Goal: Task Accomplishment & Management: Use online tool/utility

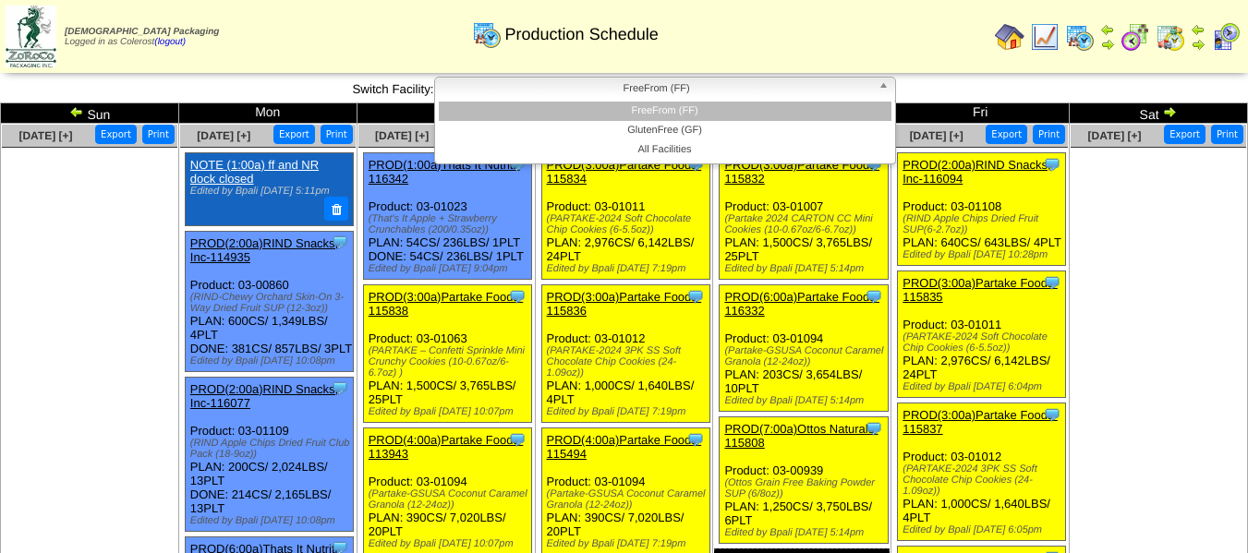
click at [681, 82] on span "FreeFrom (FF)" at bounding box center [656, 89] width 429 height 22
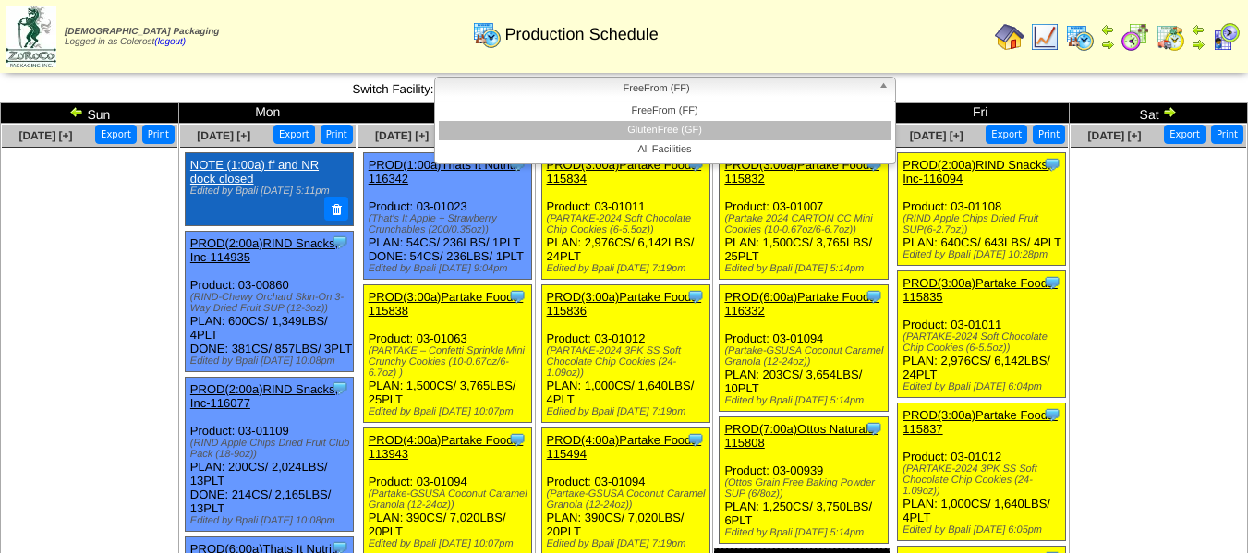
click at [675, 128] on li "GlutenFree (GF)" at bounding box center [665, 130] width 453 height 19
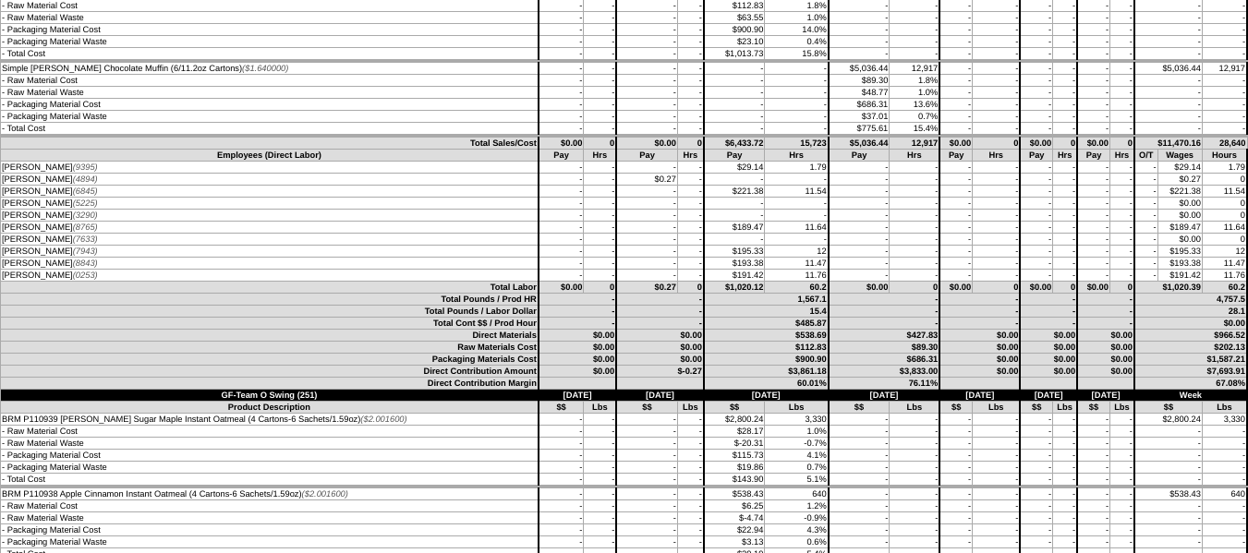
scroll to position [2771, 0]
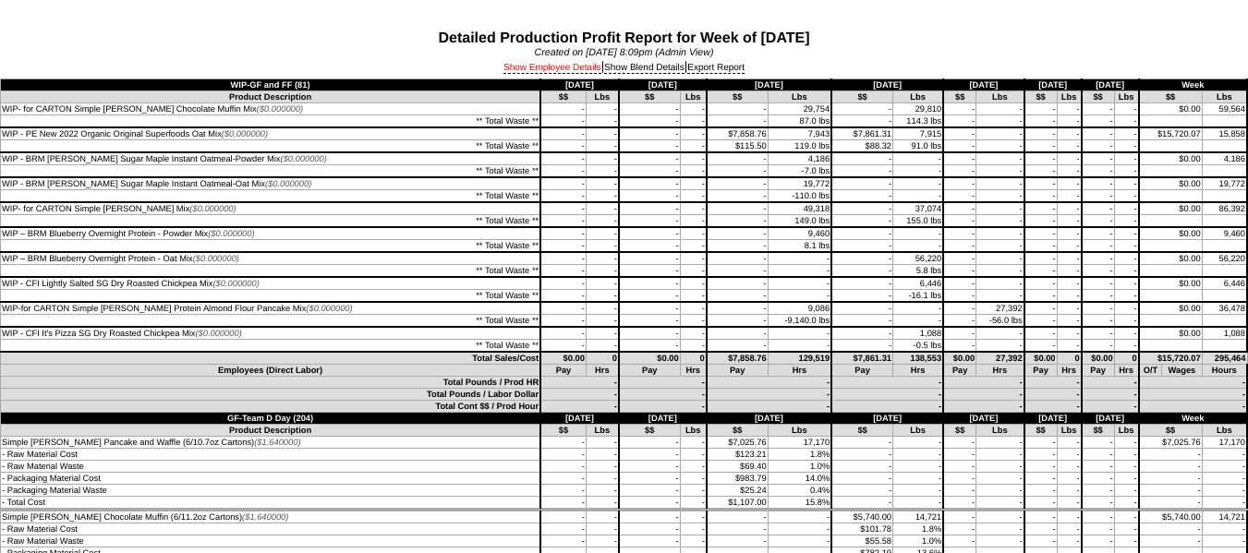
click at [526, 71] on link "Show Employee Details" at bounding box center [552, 68] width 98 height 11
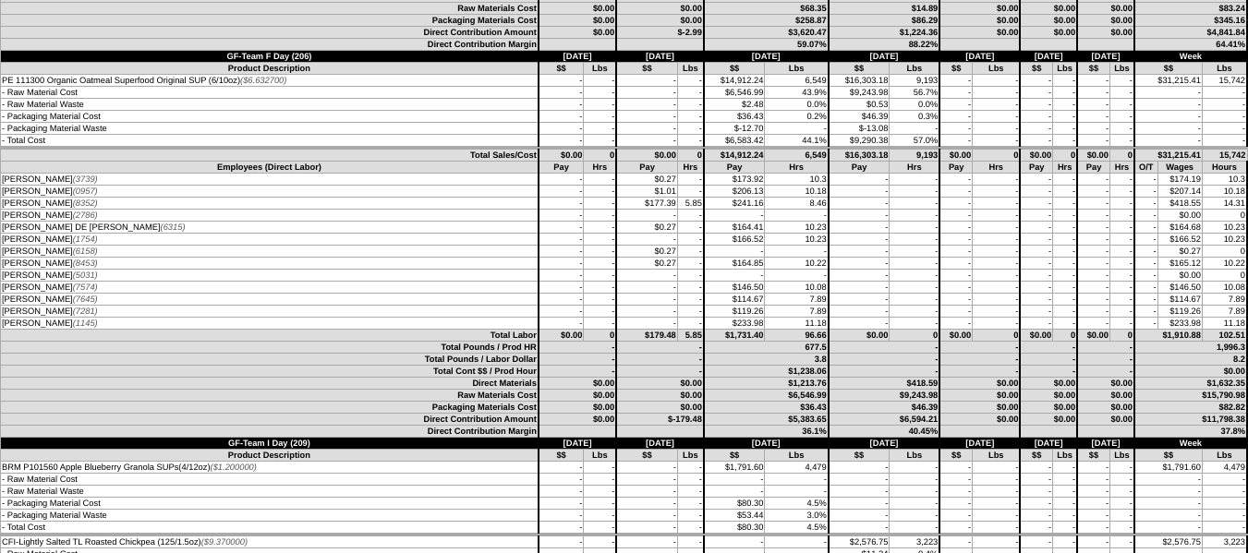
scroll to position [1478, 0]
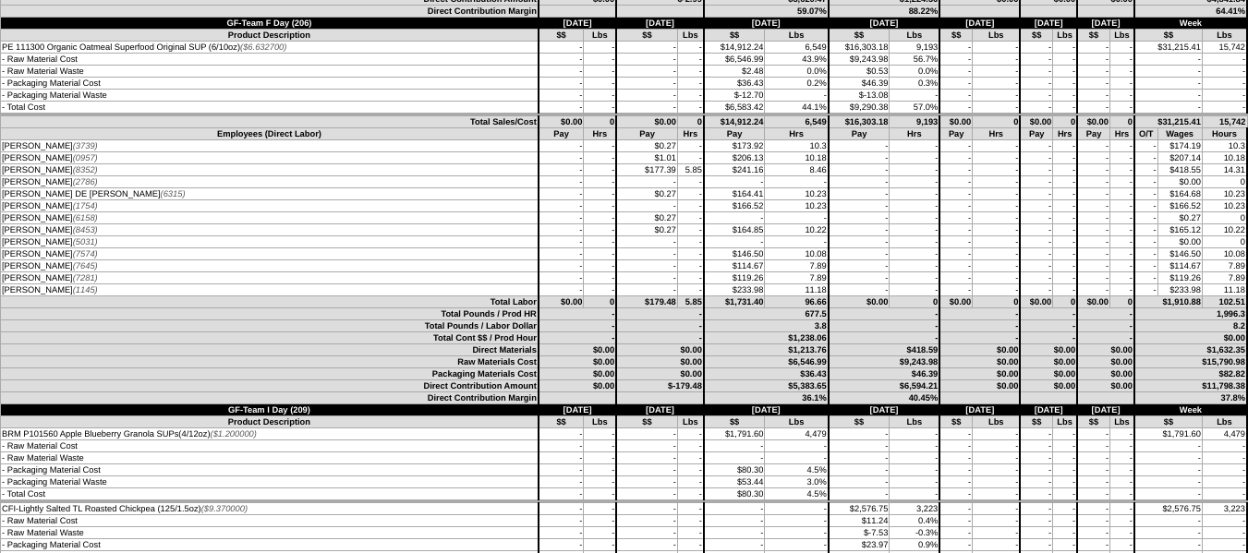
drag, startPoint x: 610, startPoint y: 168, endPoint x: 678, endPoint y: 173, distance: 68.5
click at [678, 173] on tr "MARIA MACIAS VELASCO (8352) - - $177.39 5.85 $241.16 8.46 -" at bounding box center [624, 170] width 1247 height 12
click at [677, 210] on td "-" at bounding box center [690, 206] width 27 height 12
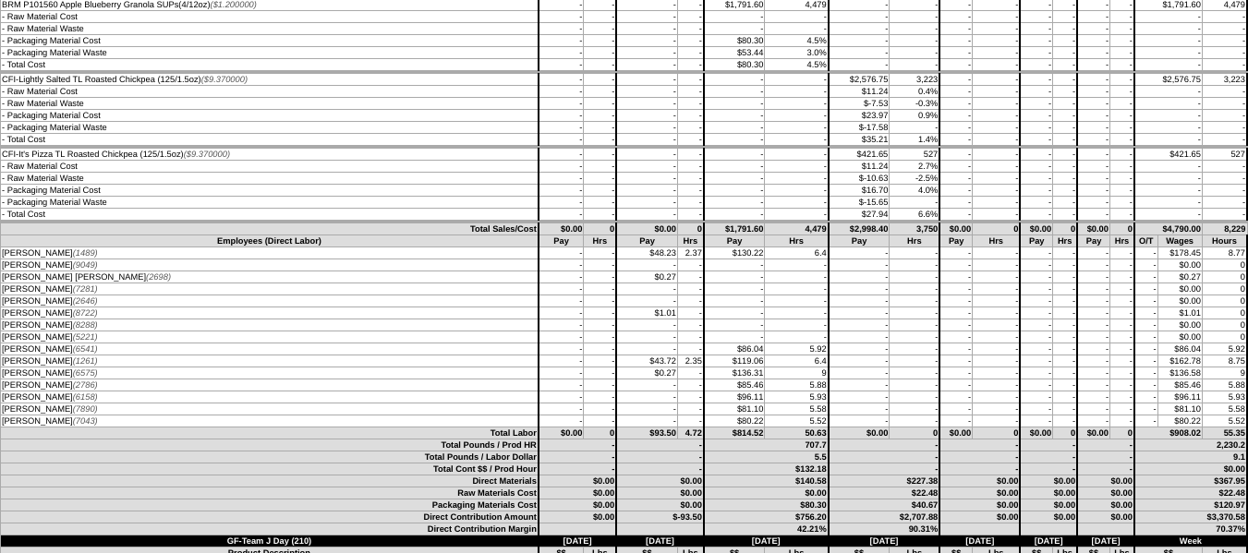
scroll to position [1939, 0]
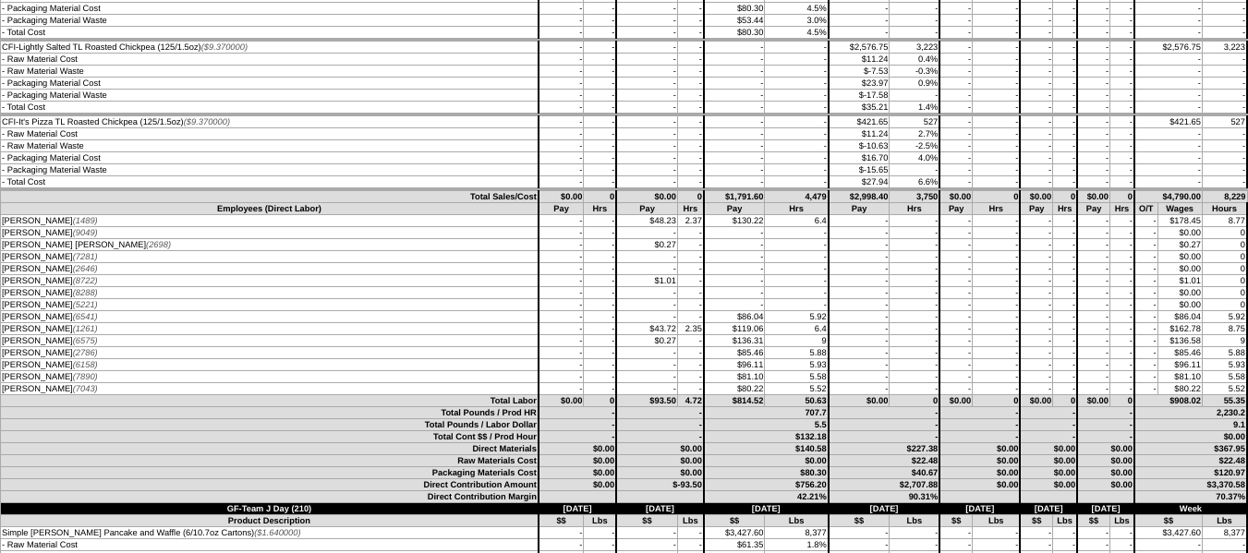
drag, startPoint x: 606, startPoint y: 219, endPoint x: 689, endPoint y: 222, distance: 83.2
click at [689, 222] on tr "JEIMY GUERRERO HERNANDEZ (1489) - - $48.23 2.37 $130.22 6.4 -" at bounding box center [624, 221] width 1247 height 12
drag, startPoint x: 615, startPoint y: 324, endPoint x: 676, endPoint y: 330, distance: 61.2
click at [676, 330] on tr "KEREN QUIROGA ARRIZON (1261) - - $43.72 2.35 $119.06 6.4 -" at bounding box center [624, 329] width 1247 height 12
click at [634, 360] on td "-" at bounding box center [646, 365] width 61 height 12
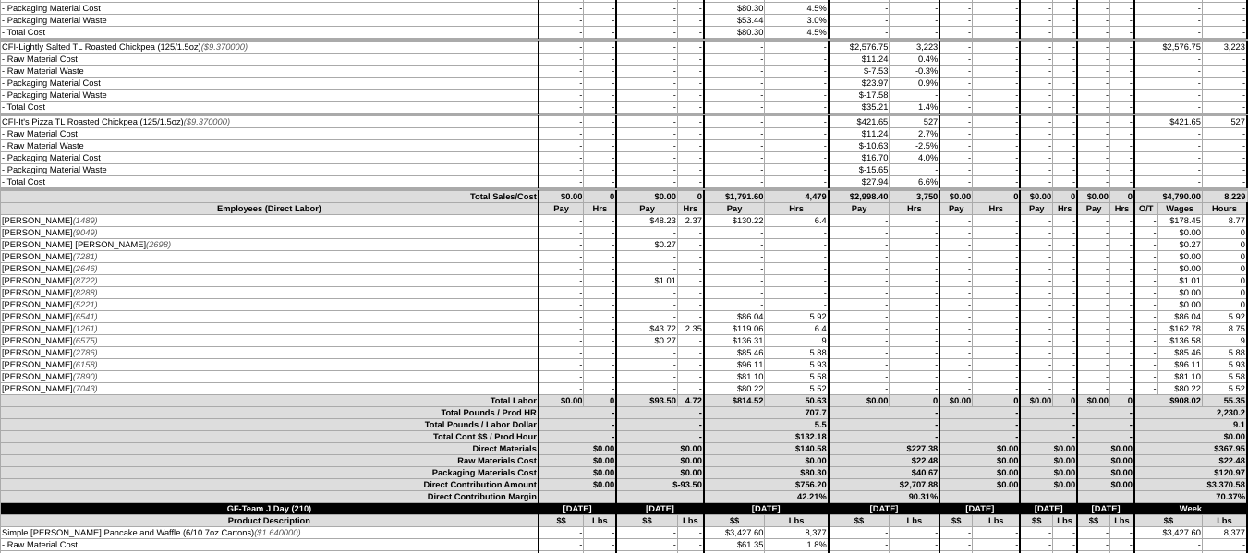
drag, startPoint x: 646, startPoint y: 328, endPoint x: 0, endPoint y: 327, distance: 645.6
click at [1, 327] on tr "KEREN QUIROGA ARRIZON (1261) - - $43.72 2.35 $119.06 6.4 -" at bounding box center [624, 329] width 1247 height 12
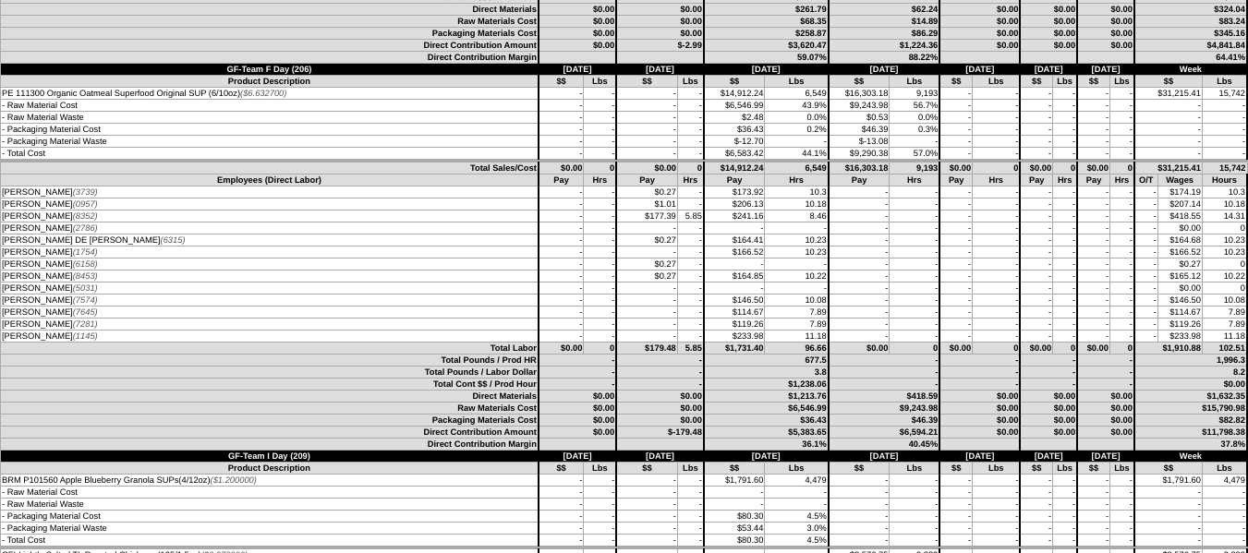
scroll to position [1385, 0]
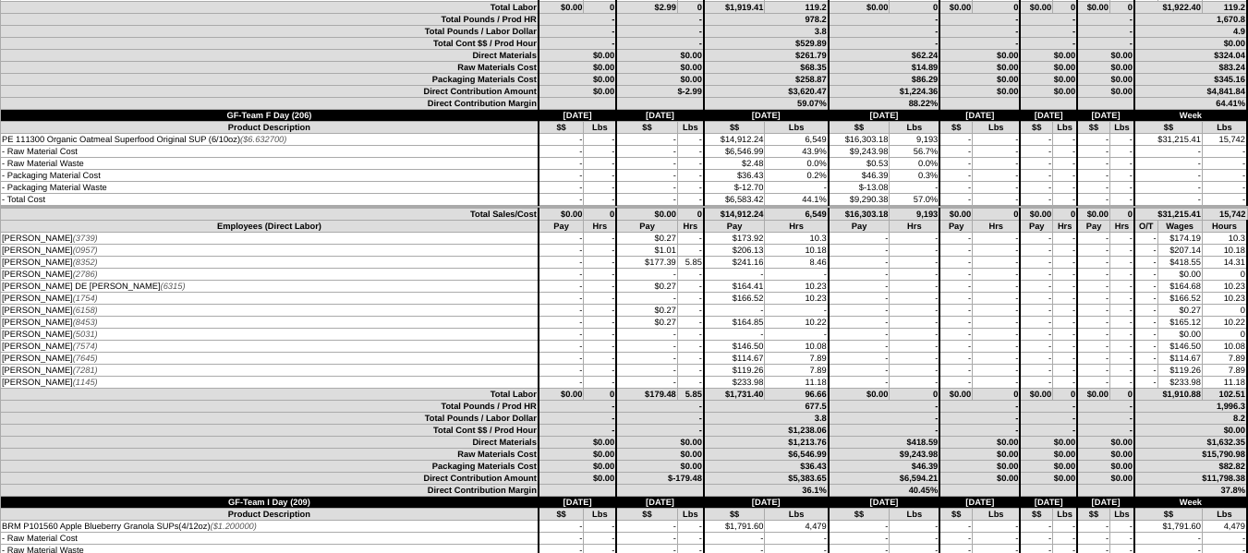
drag, startPoint x: 645, startPoint y: 258, endPoint x: 0, endPoint y: 263, distance: 644.7
click at [1, 263] on tr "MARIA MACIAS VELASCO (8352) - - $177.39 5.85 $241.16 8.46 -" at bounding box center [624, 263] width 1247 height 12
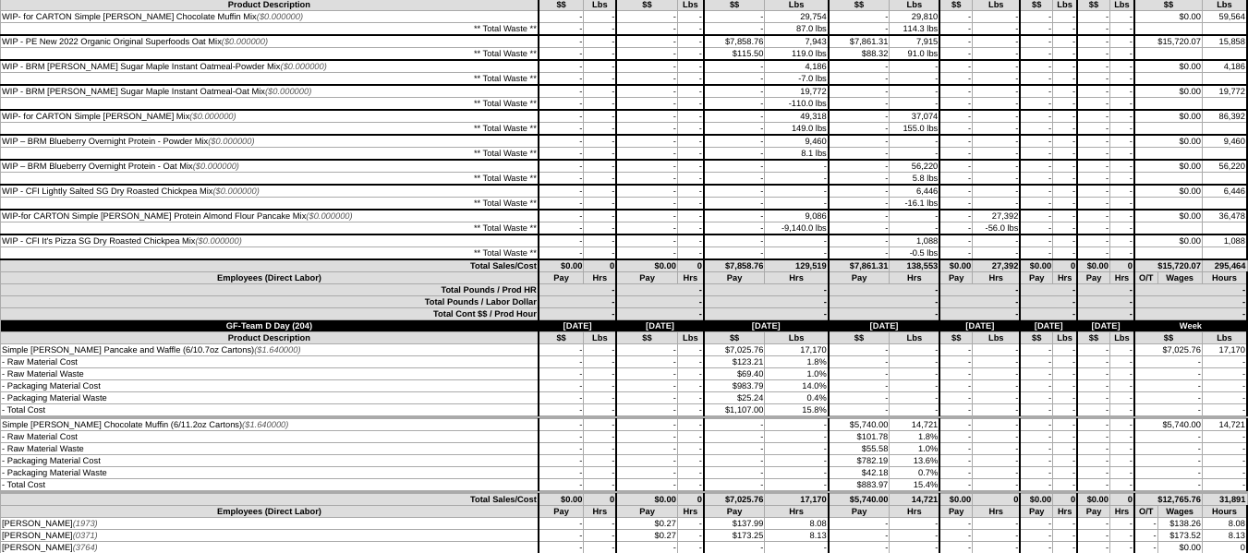
scroll to position [0, 0]
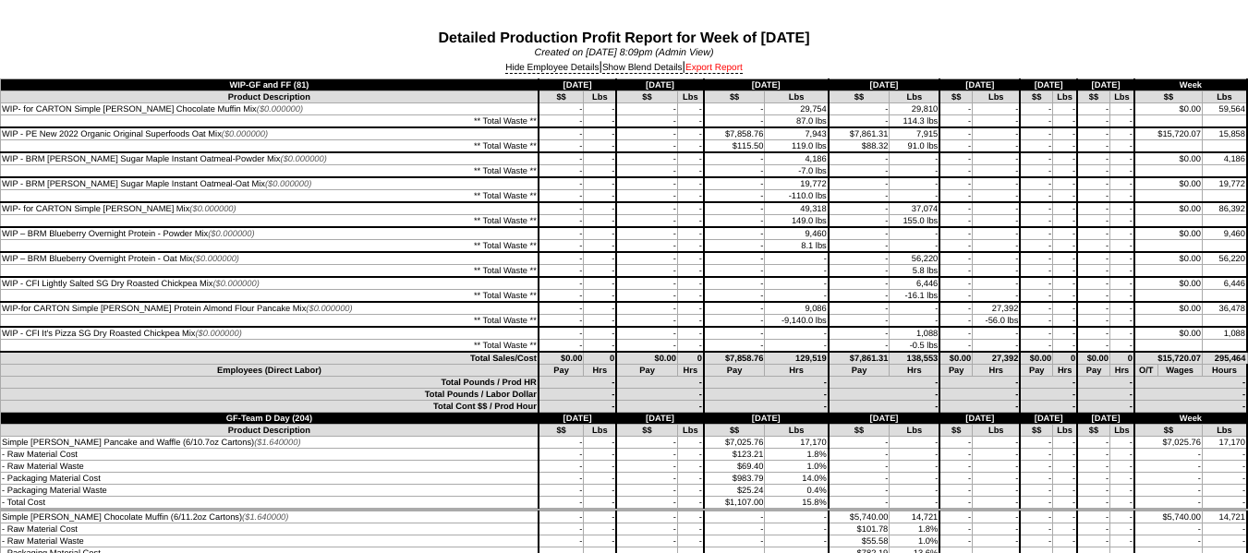
click at [722, 68] on link "Export Report" at bounding box center [713, 68] width 57 height 11
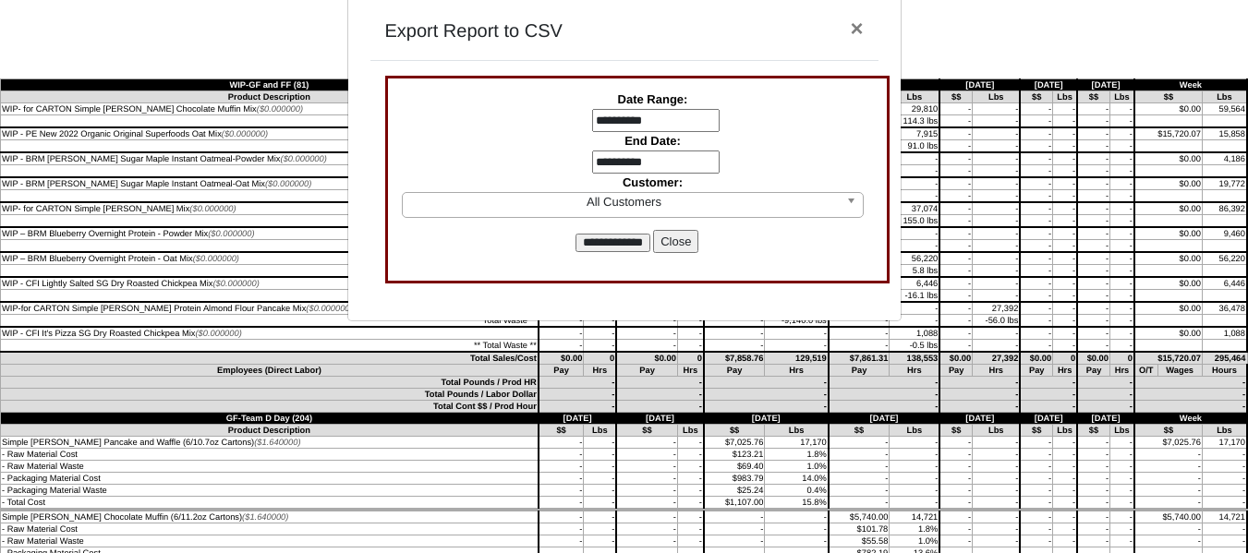
click at [658, 130] on input "**********" at bounding box center [655, 121] width 127 height 24
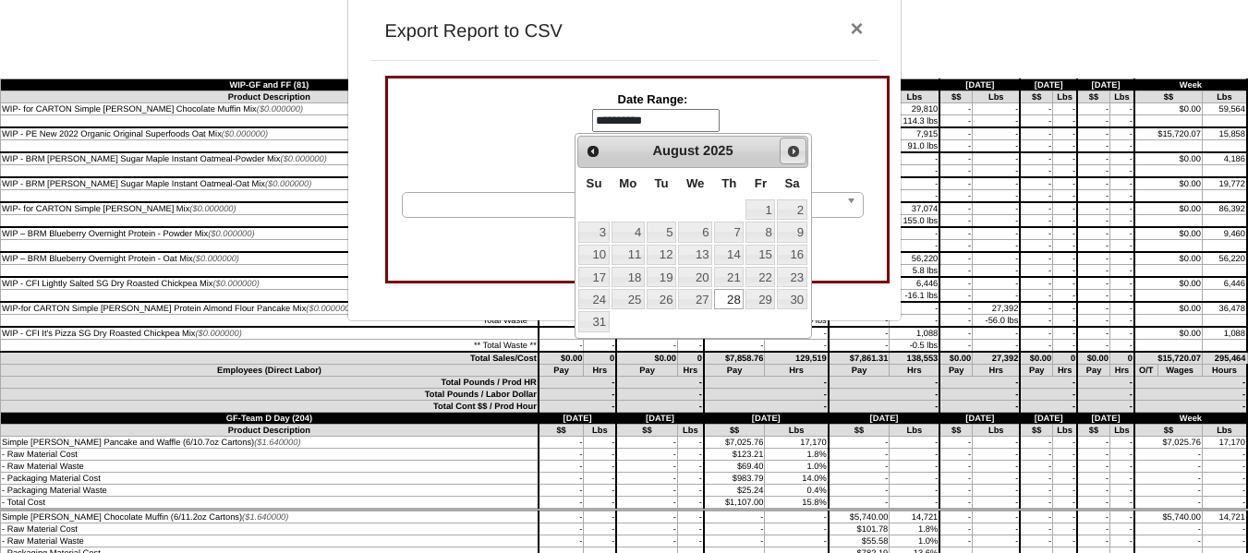
click at [780, 155] on link "Next" at bounding box center [792, 151] width 26 height 26
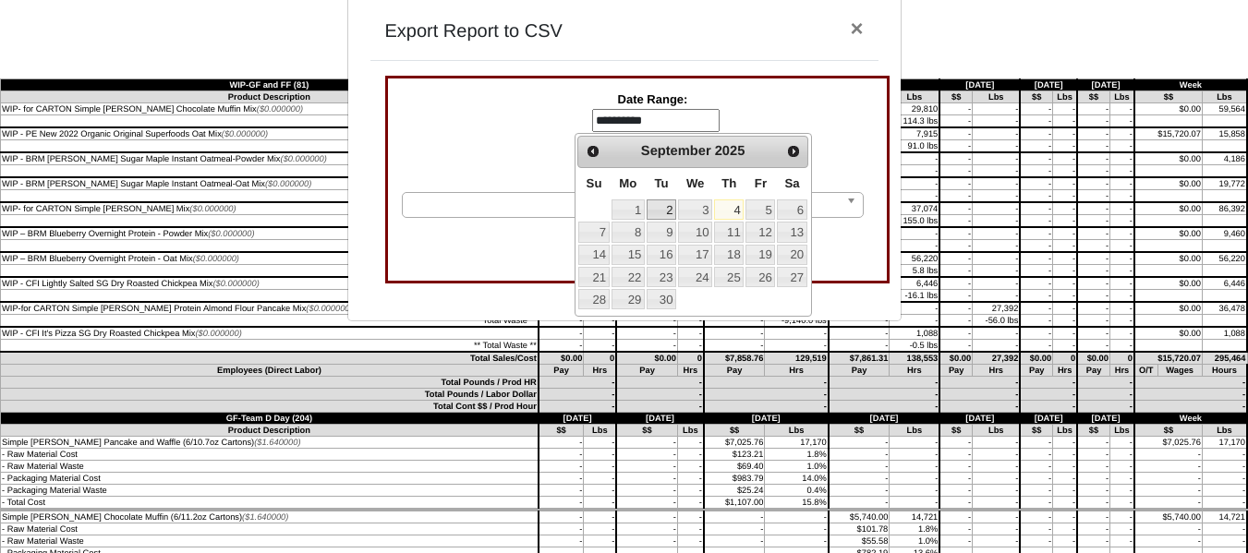
click at [668, 213] on link "2" at bounding box center [661, 209] width 30 height 20
type input "**********"
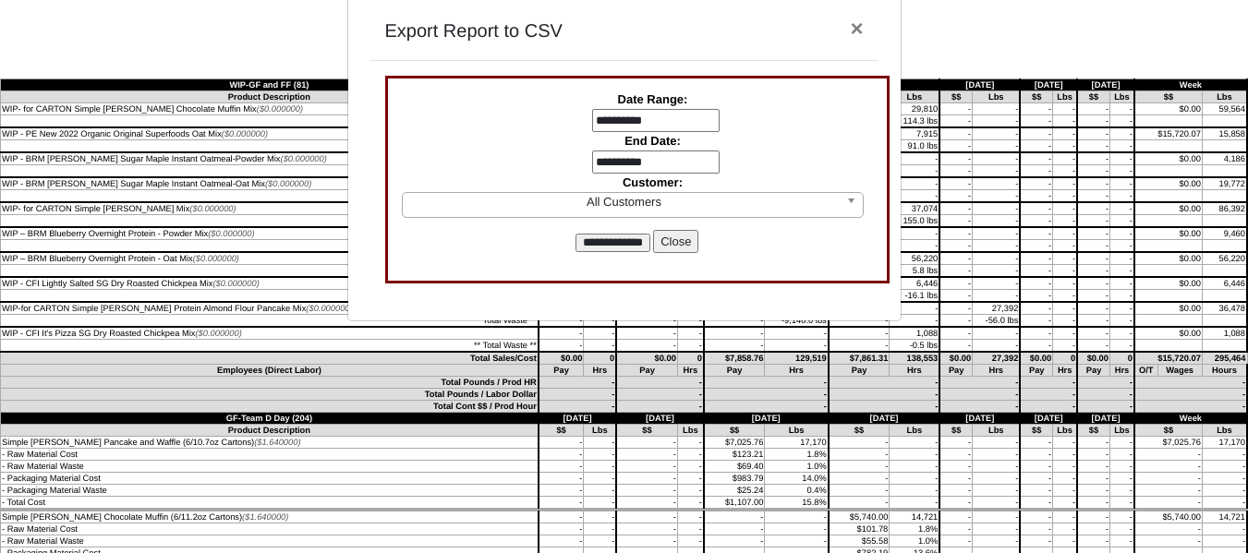
click at [634, 161] on input "**********" at bounding box center [655, 163] width 127 height 24
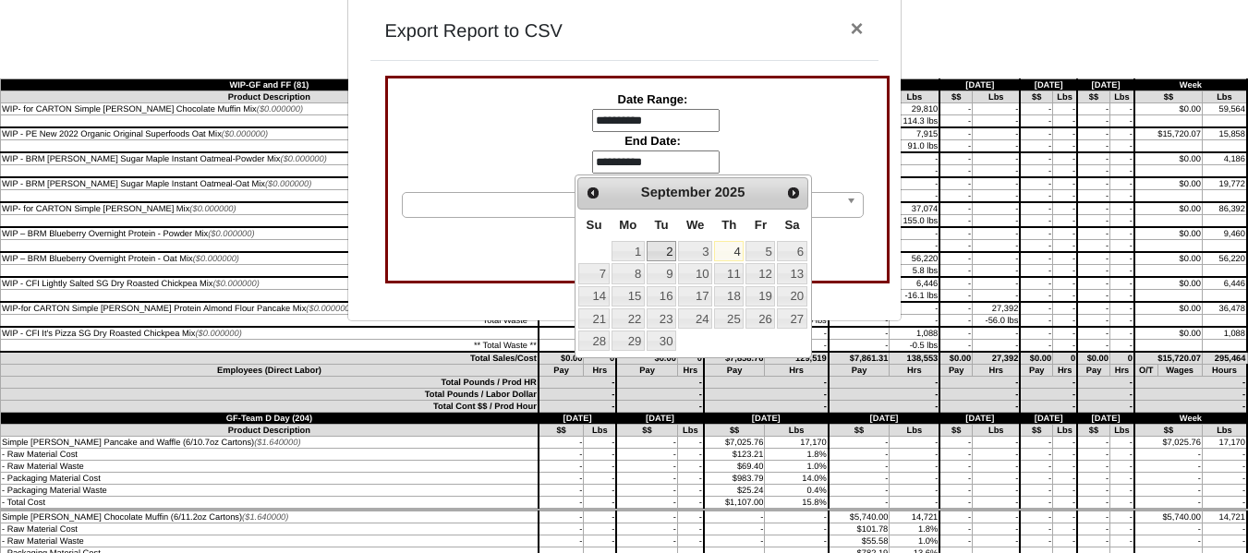
click at [660, 243] on link "2" at bounding box center [661, 251] width 30 height 20
type input "**********"
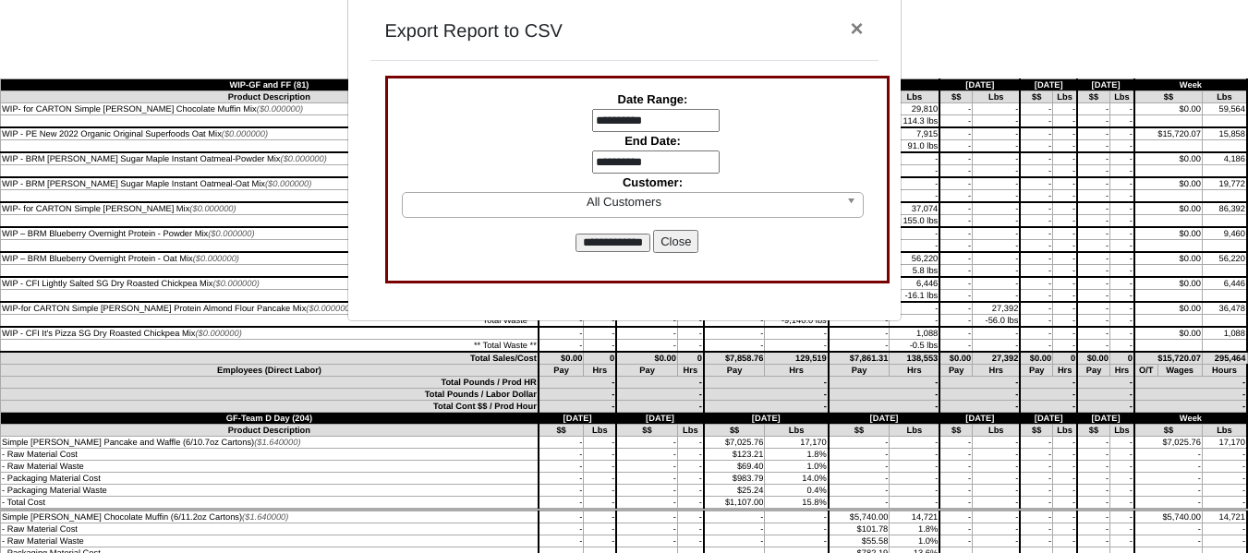
click at [622, 241] on input "**********" at bounding box center [612, 243] width 75 height 18
click at [681, 242] on button "Close" at bounding box center [675, 242] width 45 height 24
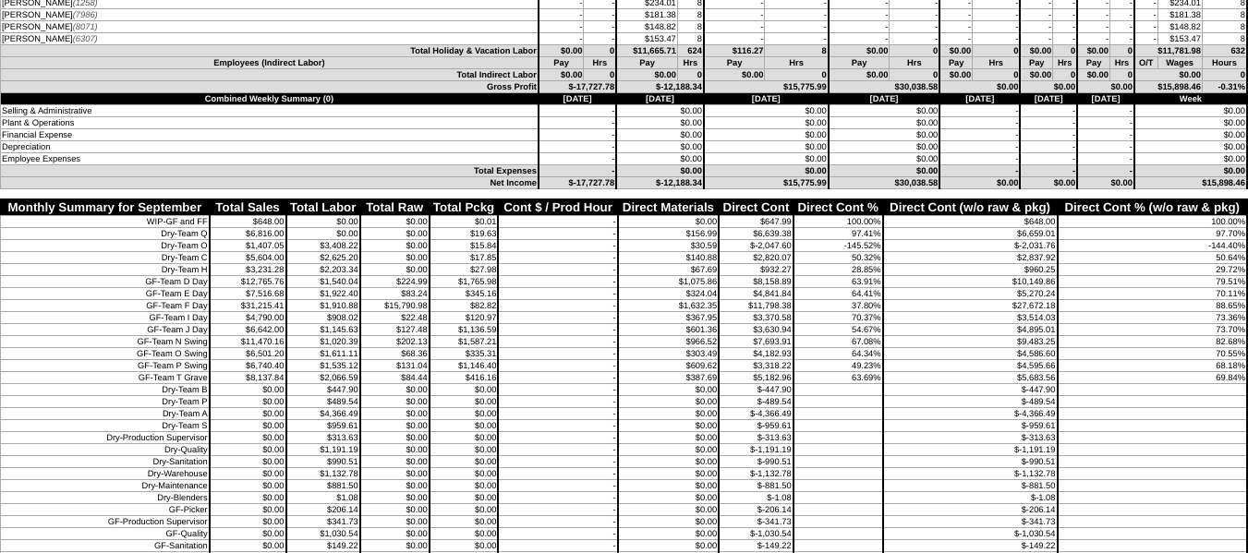
scroll to position [7481, 0]
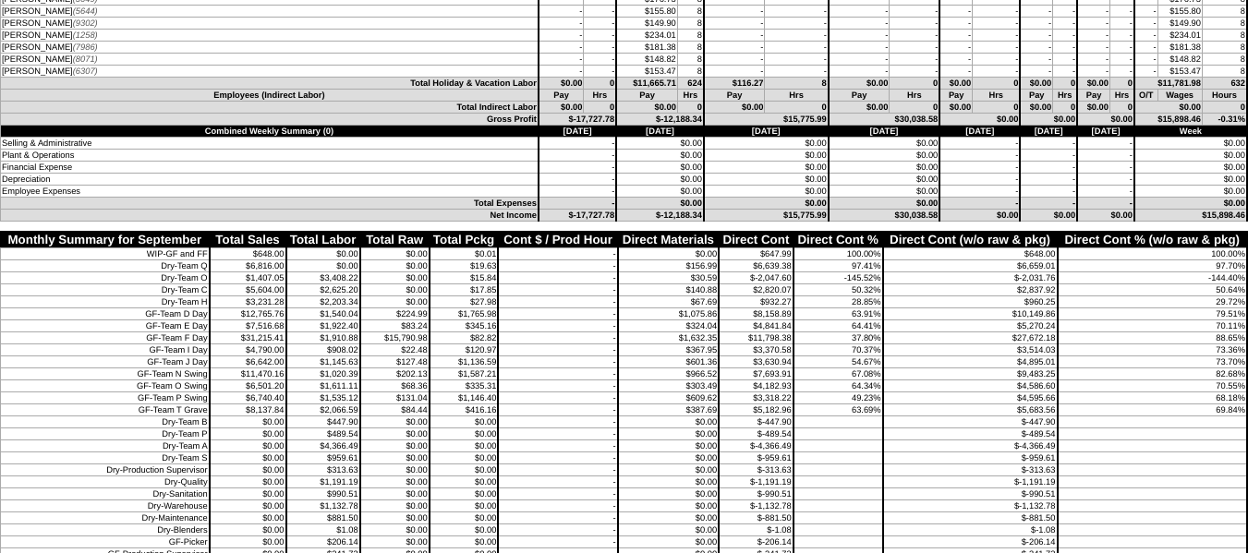
drag, startPoint x: 822, startPoint y: 161, endPoint x: 826, endPoint y: 170, distance: 9.9
click at [820, 160] on tbody "Total Holiday & Vacation Labor $0.00 0 $11,665.71 624 $116.27 8 $0.00 0 $0.00 0…" at bounding box center [624, 150] width 1247 height 144
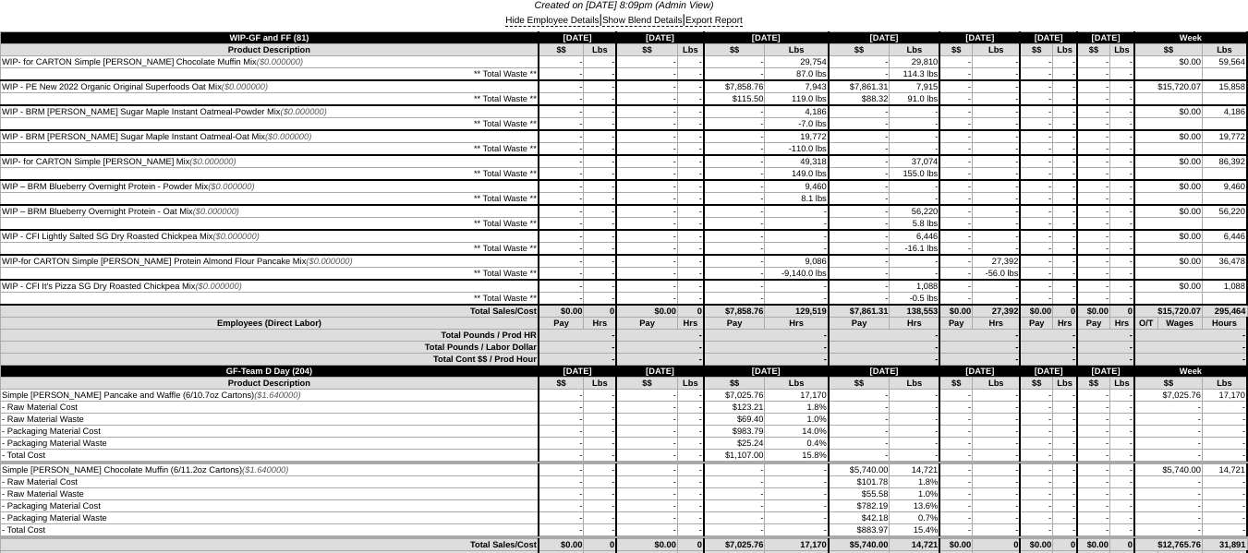
scroll to position [0, 0]
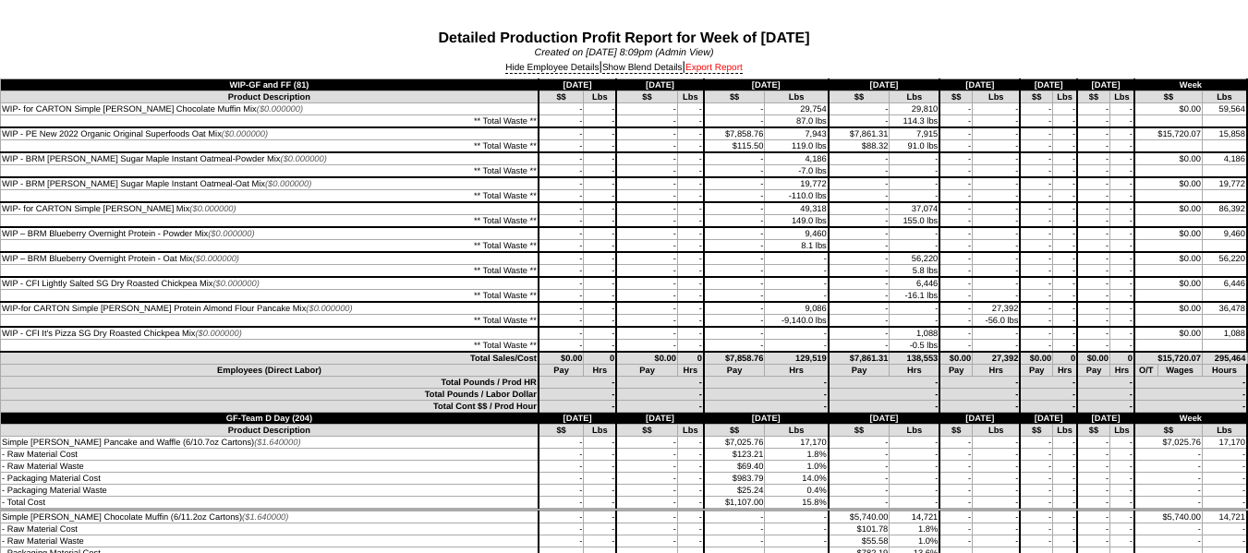
click at [733, 73] on link "Export Report" at bounding box center [713, 68] width 57 height 11
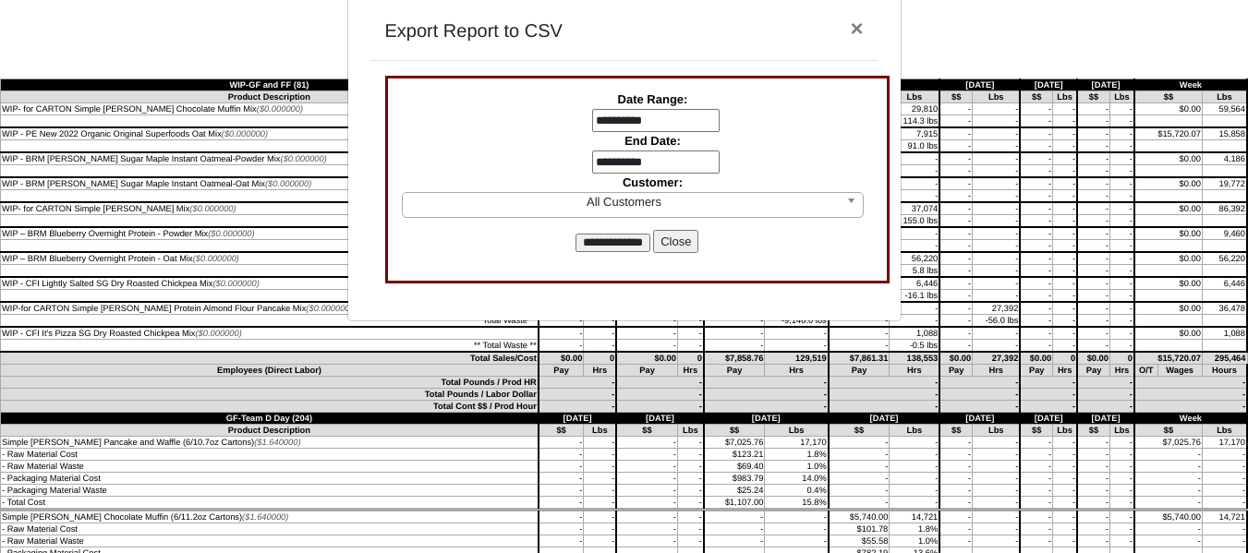
click at [671, 234] on button "Close" at bounding box center [675, 242] width 45 height 24
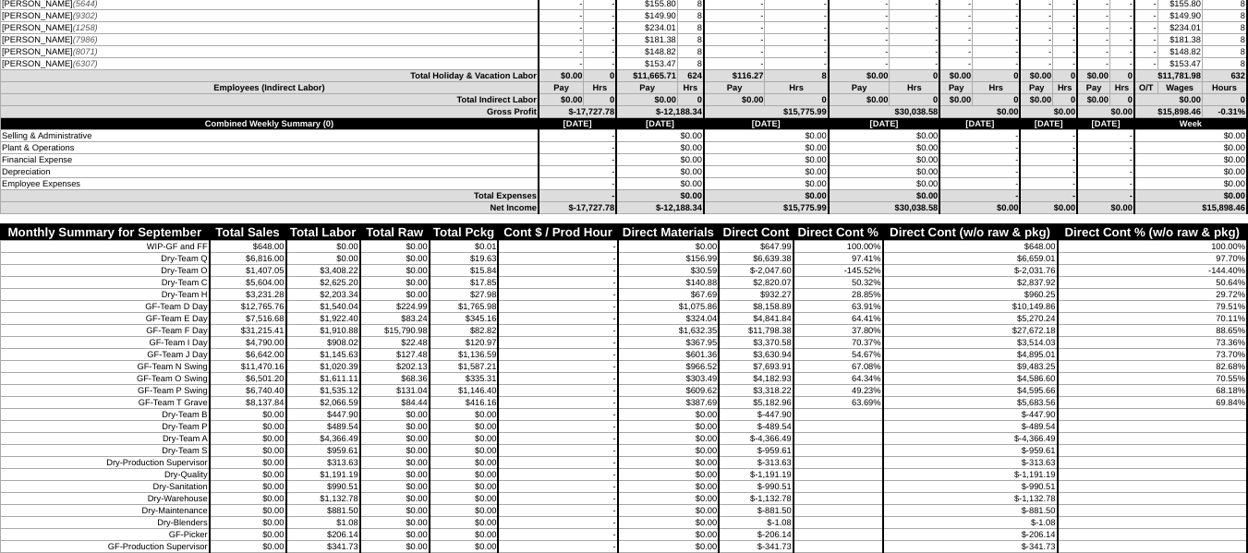
scroll to position [7481, 0]
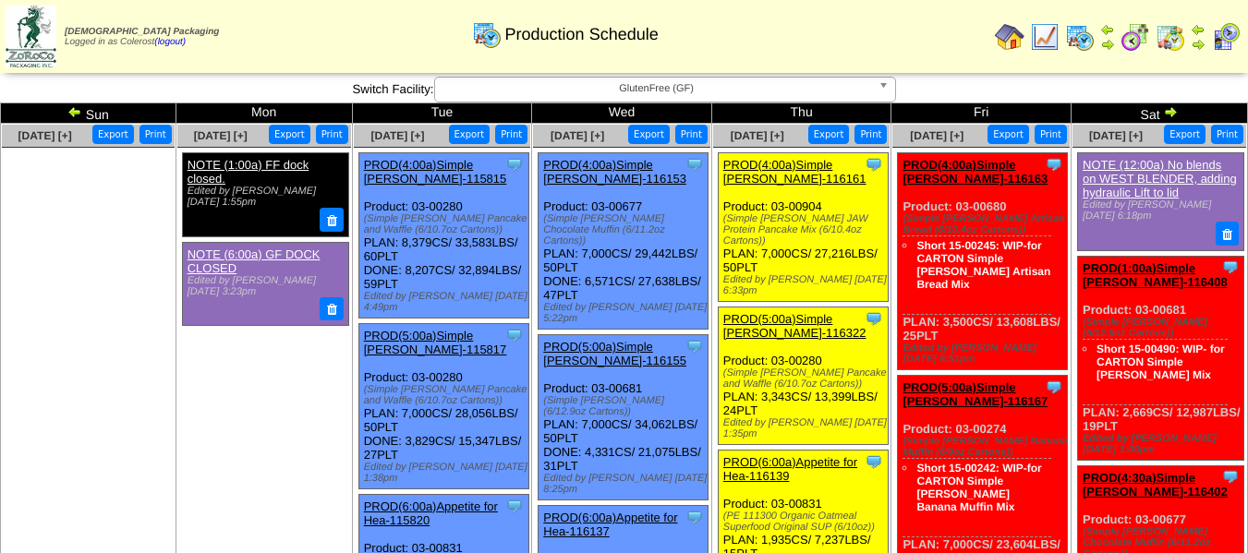
click at [555, 83] on span "GlutenFree (GF)" at bounding box center [656, 89] width 429 height 22
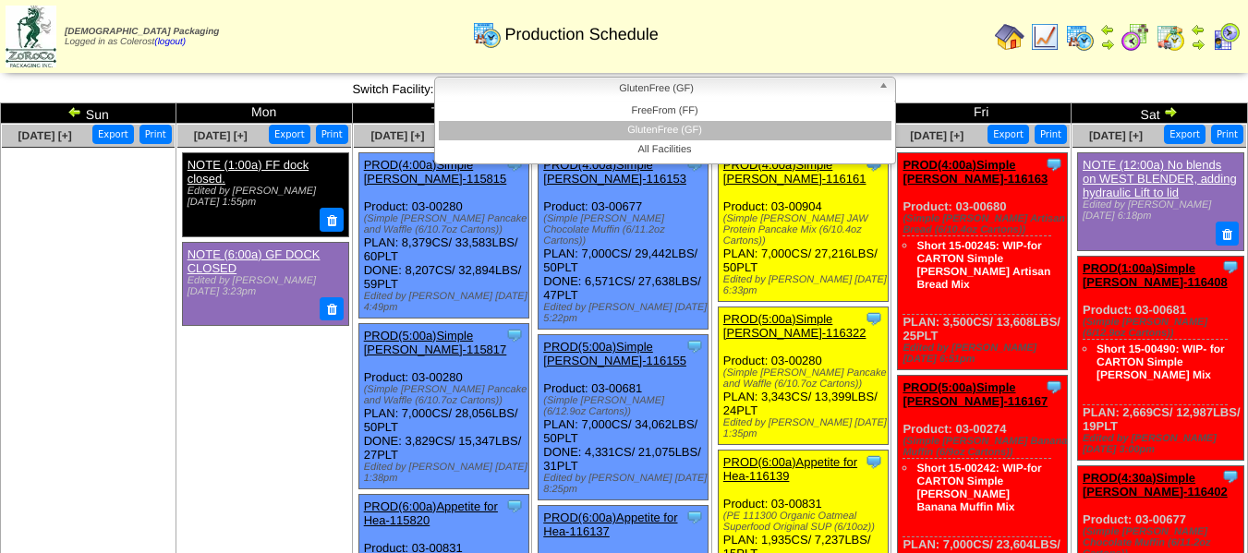
click at [580, 106] on li "FreeFrom (FF)" at bounding box center [665, 111] width 453 height 19
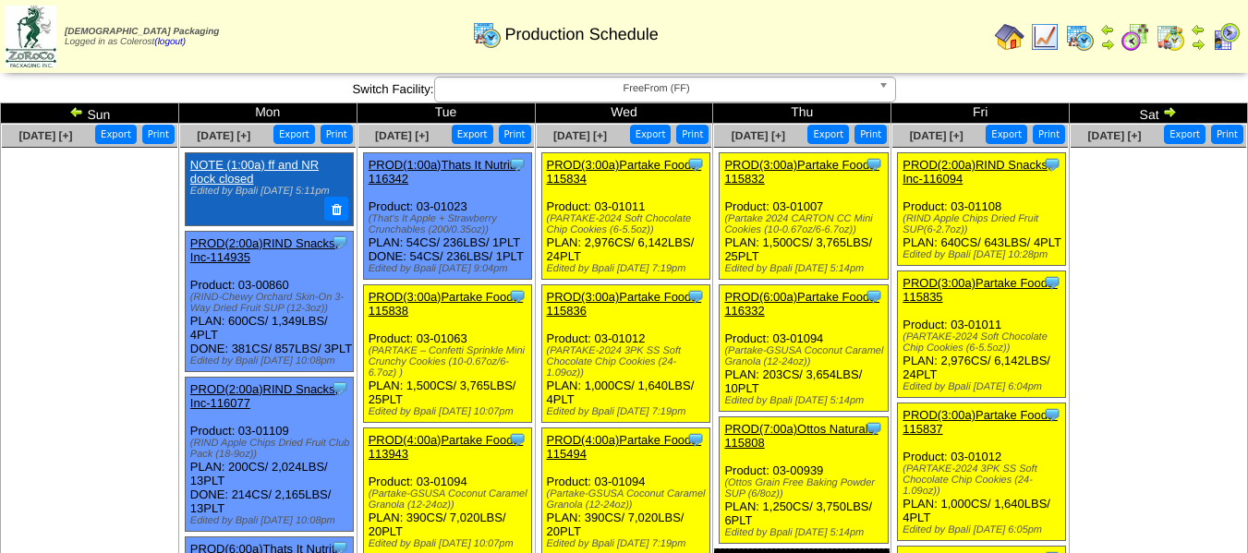
click at [1010, 41] on img at bounding box center [1010, 37] width 30 height 30
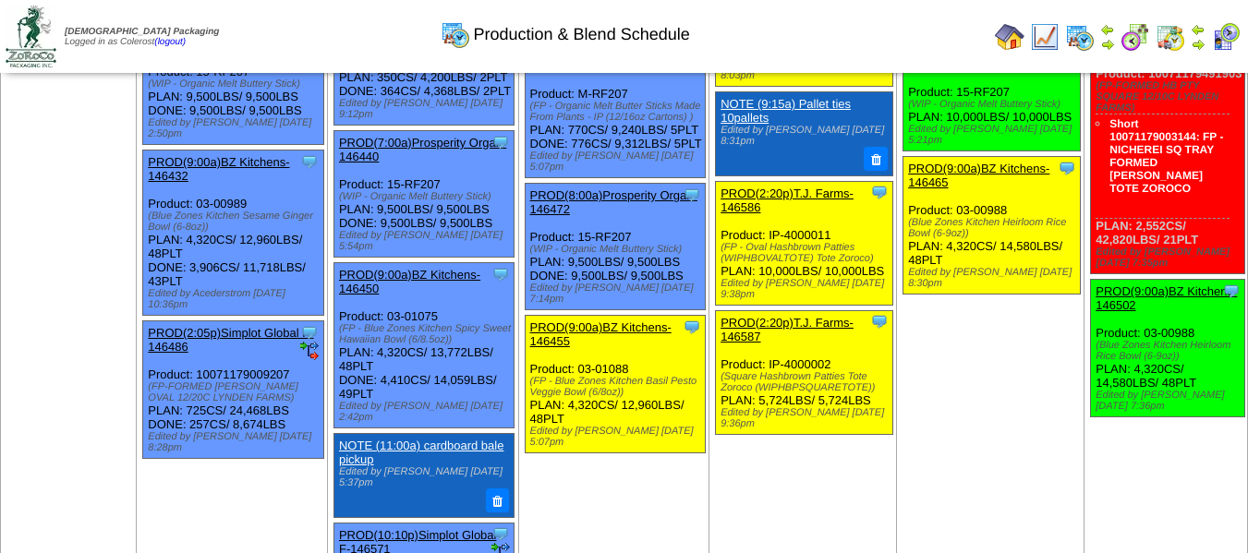
scroll to position [739, 0]
